Goal: Task Accomplishment & Management: Use online tool/utility

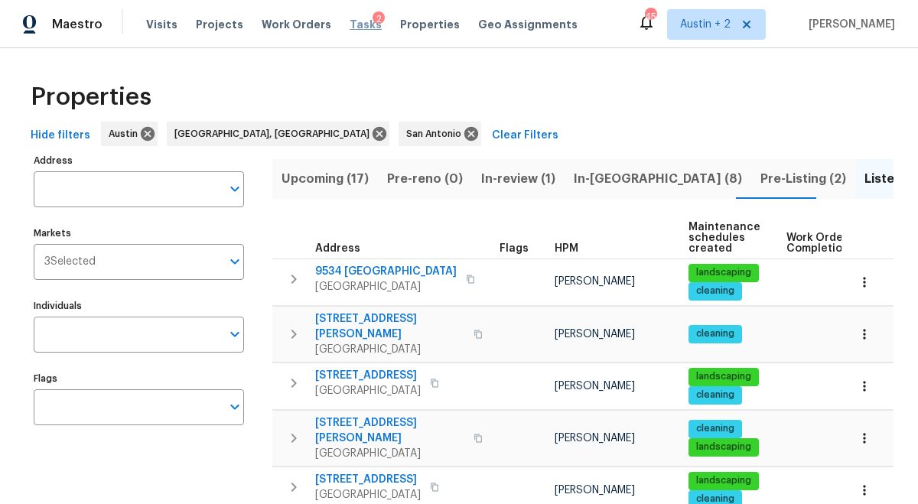
click at [349, 25] on span "Tasks" at bounding box center [365, 24] width 32 height 11
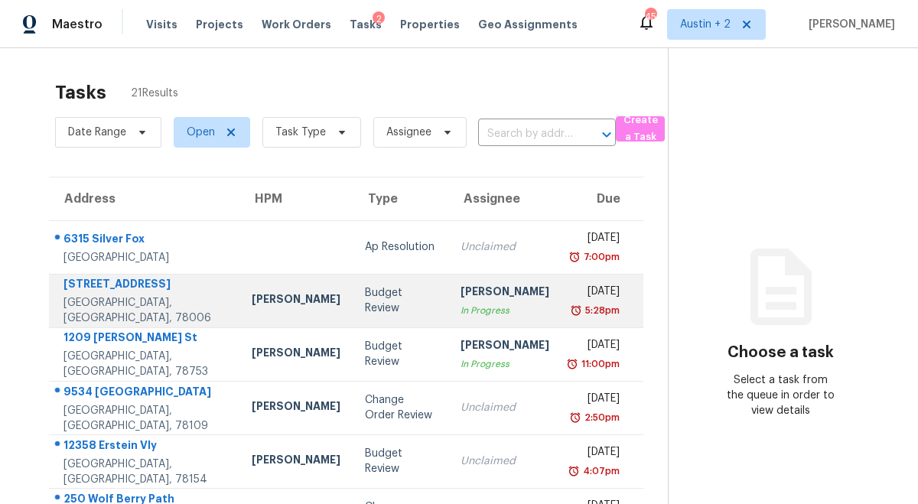
click at [365, 304] on div "Budget Review" at bounding box center [401, 300] width 72 height 31
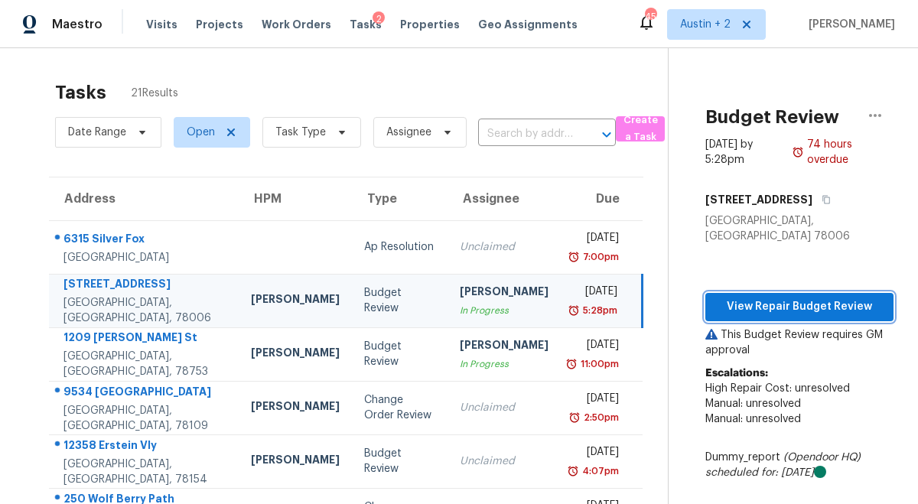
click at [806, 298] on span "View Repair Budget Review" at bounding box center [799, 306] width 164 height 19
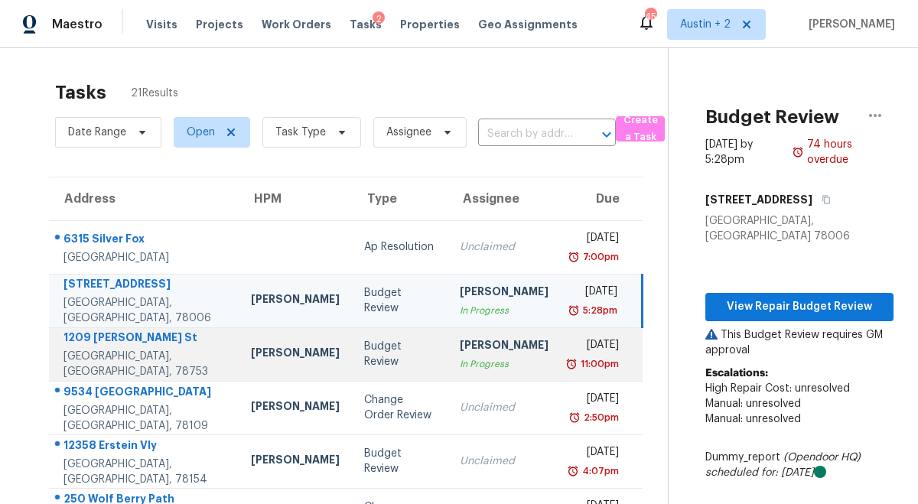
click at [276, 349] on td "[PERSON_NAME]" at bounding box center [295, 354] width 113 height 54
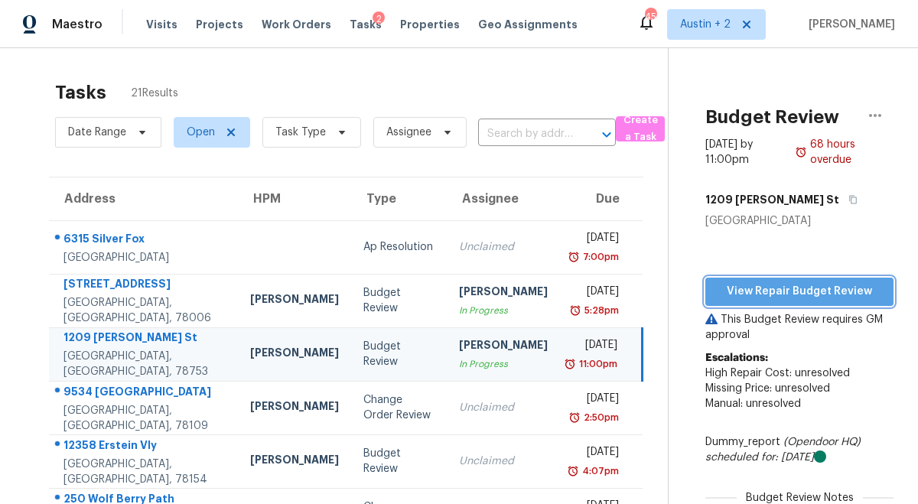
click at [766, 288] on span "View Repair Budget Review" at bounding box center [799, 291] width 164 height 19
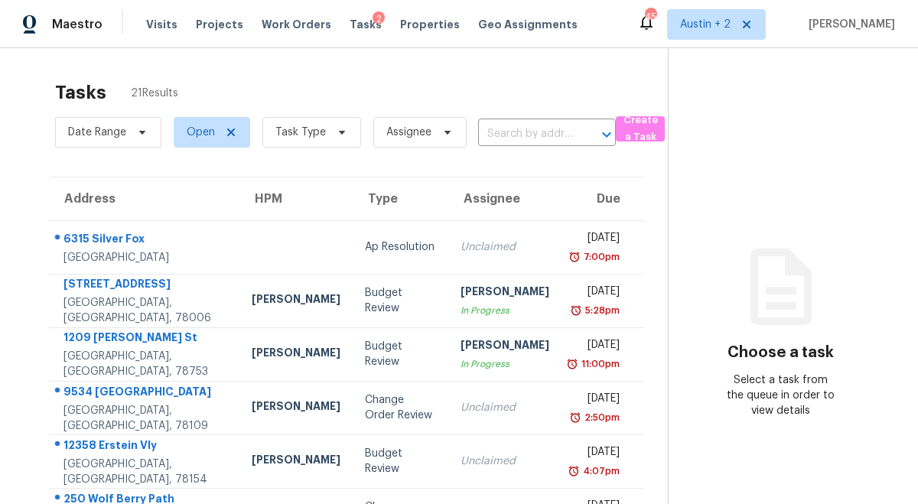
click at [280, 34] on div "Visits Projects Work Orders Tasks 2 Properties Geo Assignments" at bounding box center [371, 24] width 450 height 31
click at [280, 21] on span "Work Orders" at bounding box center [297, 24] width 70 height 15
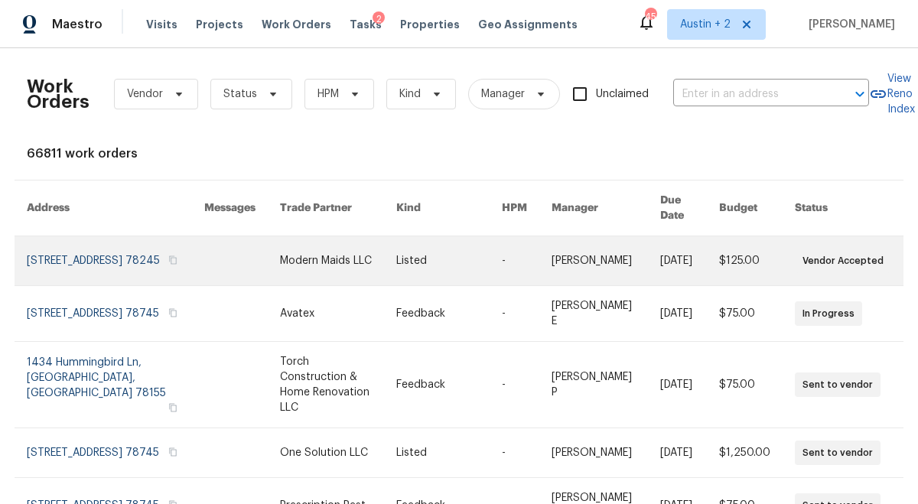
click at [320, 252] on link at bounding box center [338, 260] width 116 height 49
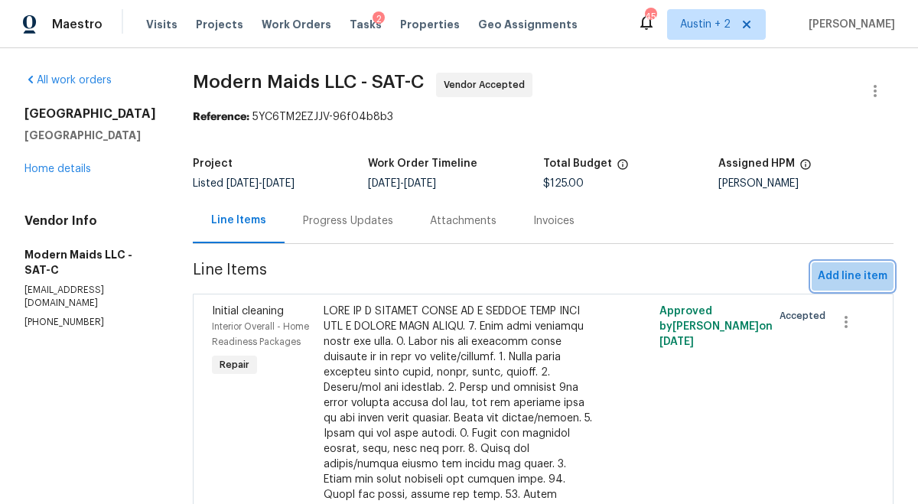
click at [838, 266] on button "Add line item" at bounding box center [852, 276] width 82 height 28
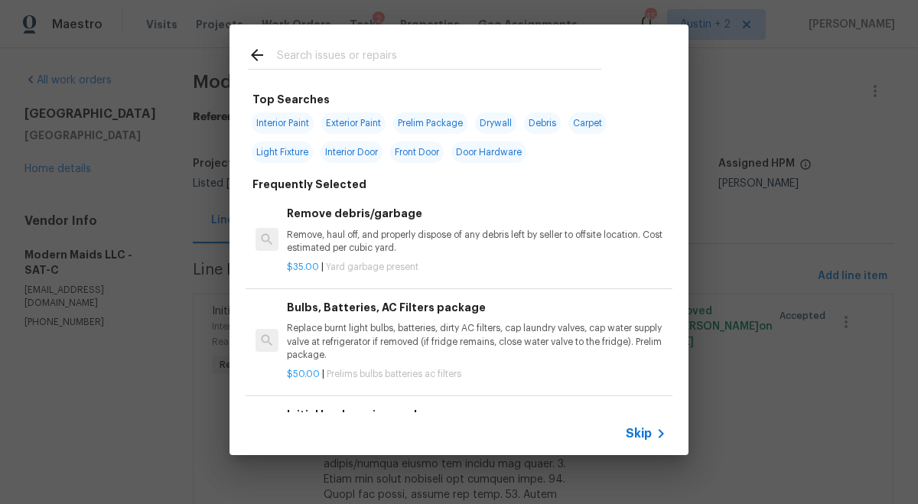
click at [319, 60] on input "text" at bounding box center [439, 57] width 324 height 23
type input "flashing"
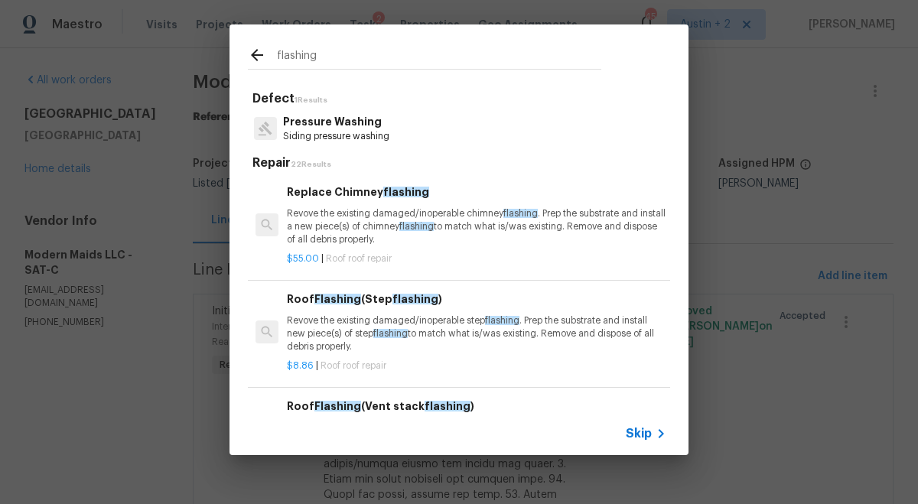
scroll to position [131, 0]
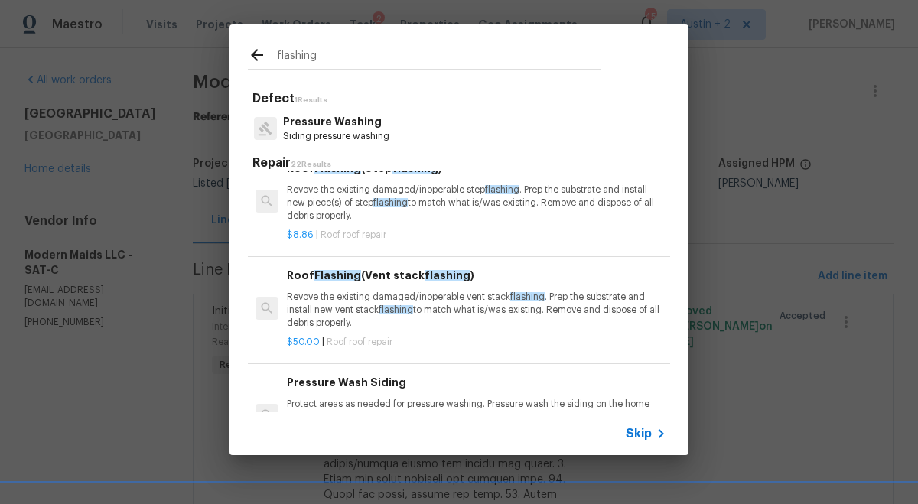
click at [446, 202] on p "Revove the existing damaged/inoperable step flashing . Prep the substrate and i…" at bounding box center [476, 203] width 379 height 39
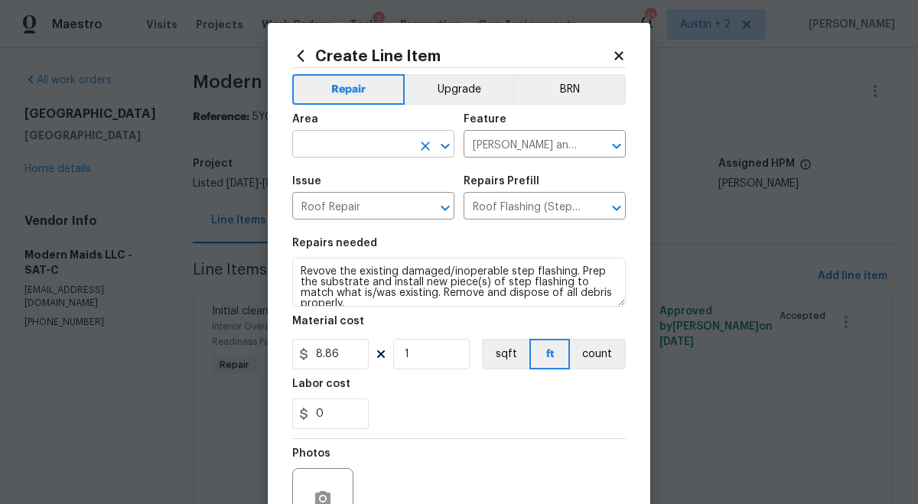
click at [336, 148] on input "text" at bounding box center [351, 146] width 119 height 24
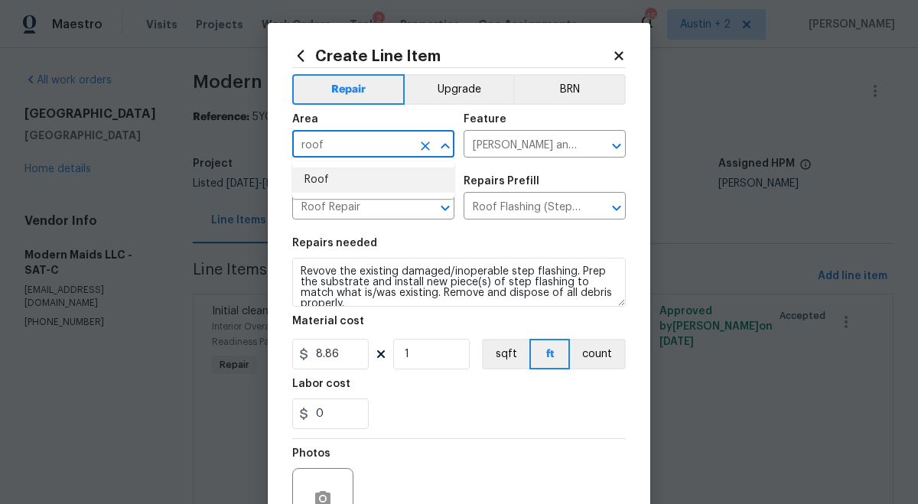
click at [356, 171] on li "Roof" at bounding box center [373, 179] width 162 height 25
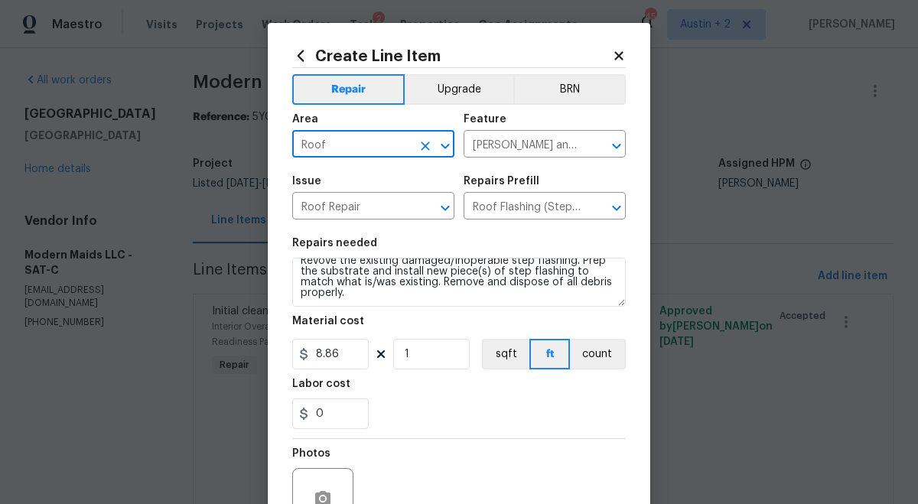
type input "Roof"
click at [427, 356] on input "1" at bounding box center [431, 354] width 76 height 31
drag, startPoint x: 427, startPoint y: 356, endPoint x: 378, endPoint y: 355, distance: 49.0
click at [405, 356] on input "1" at bounding box center [431, 354] width 76 height 31
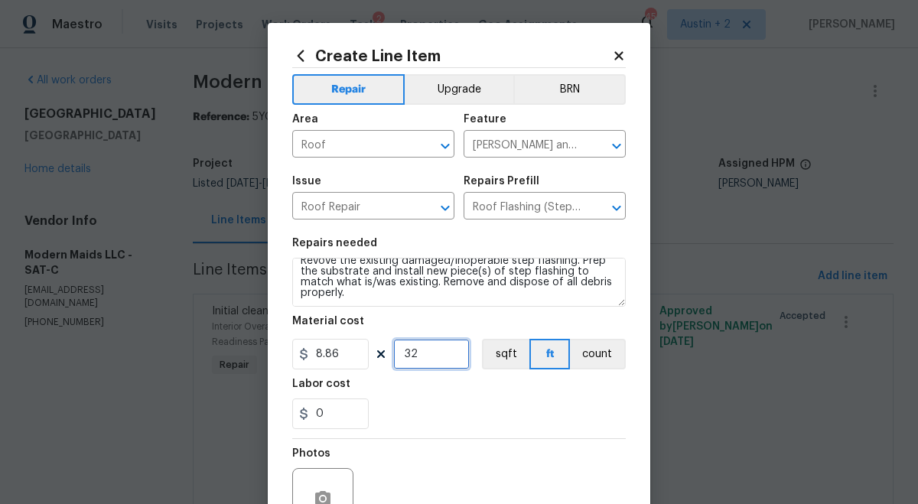
type input "32"
click at [455, 328] on div "Material cost" at bounding box center [458, 326] width 333 height 20
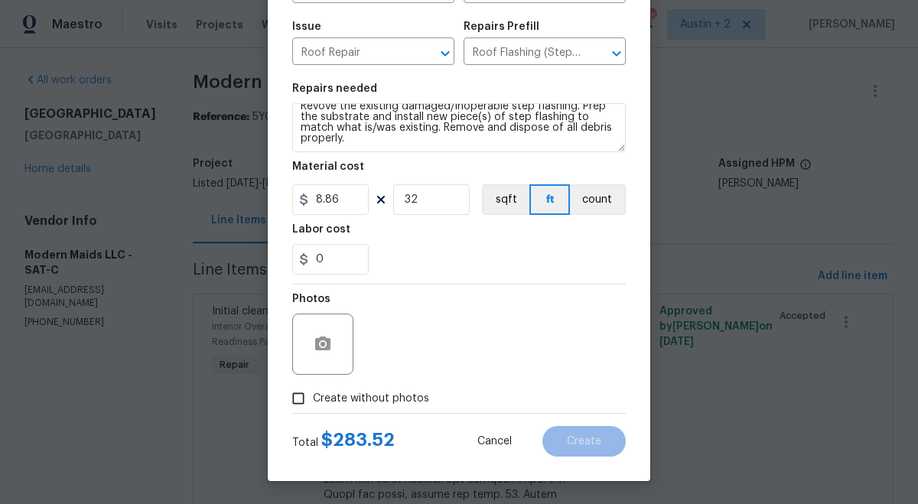
scroll to position [0, 0]
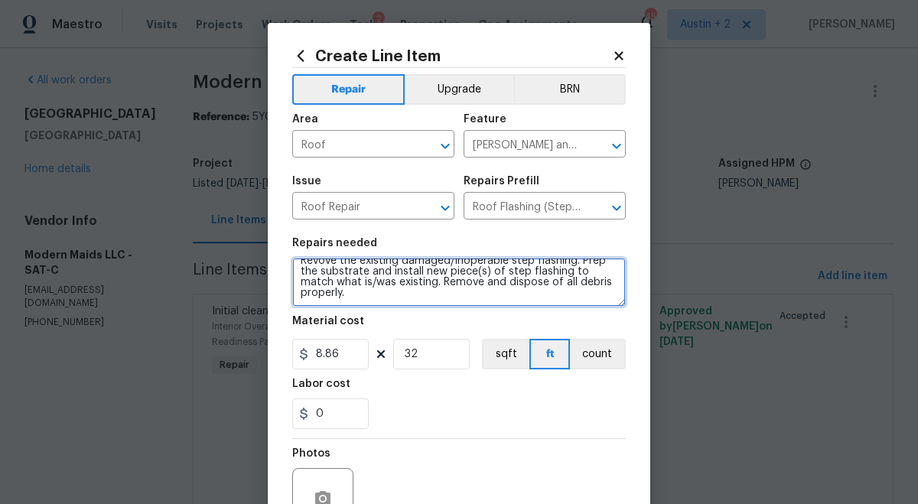
click at [353, 295] on textarea "Revove the existing damaged/inoperable step flashing. Prep the substrate and in…" at bounding box center [458, 282] width 333 height 49
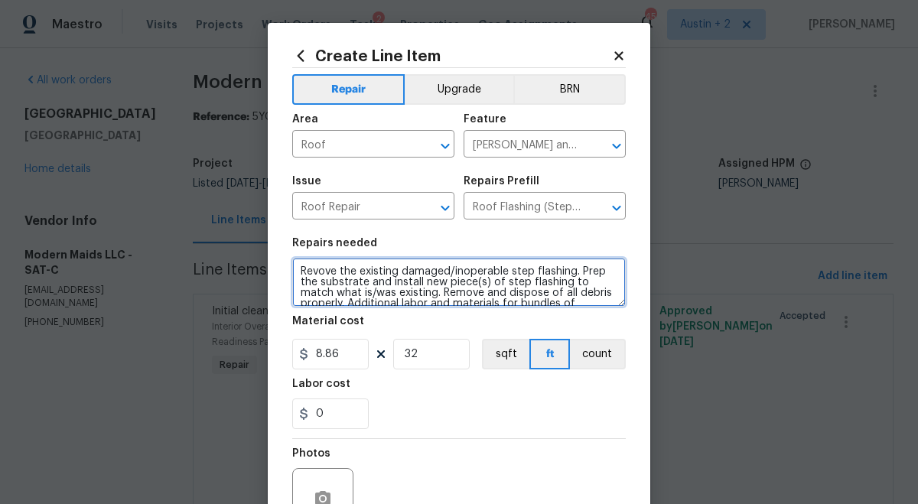
drag, startPoint x: 574, startPoint y: 300, endPoint x: 223, endPoint y: 193, distance: 366.2
click at [223, 193] on div "Create Line Item Repair Upgrade BRN Area Roof ​ Feature [PERSON_NAME] and Trim …" at bounding box center [459, 252] width 918 height 504
type textarea "Revove the existing damaged/inoperable step flashing. Prep the substrate and in…"
